Goal: Transaction & Acquisition: Subscribe to service/newsletter

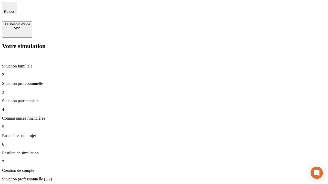
type input "30 000"
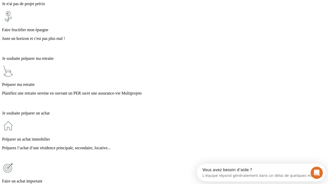
scroll to position [5, 0]
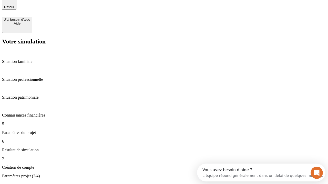
type input "25"
type input "1 000"
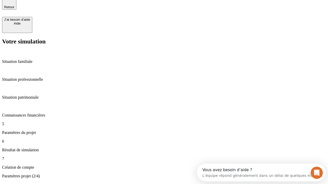
type input "640"
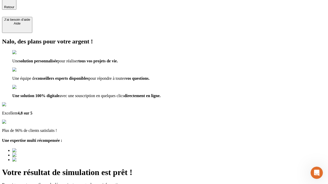
type input "[EMAIL_ADDRESS][PERSON_NAME][DOMAIN_NAME]"
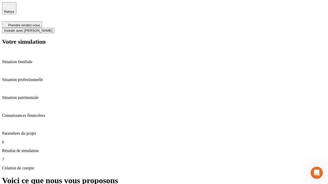
click at [52, 29] on span "Investir avec [PERSON_NAME]" at bounding box center [28, 31] width 48 height 4
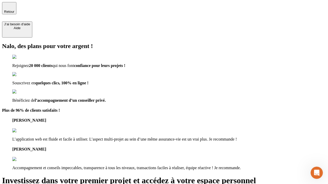
type input "[EMAIL_ADDRESS][PERSON_NAME][DOMAIN_NAME]"
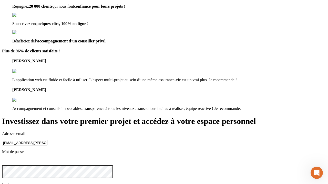
scroll to position [16, 0]
